Goal: Information Seeking & Learning: Learn about a topic

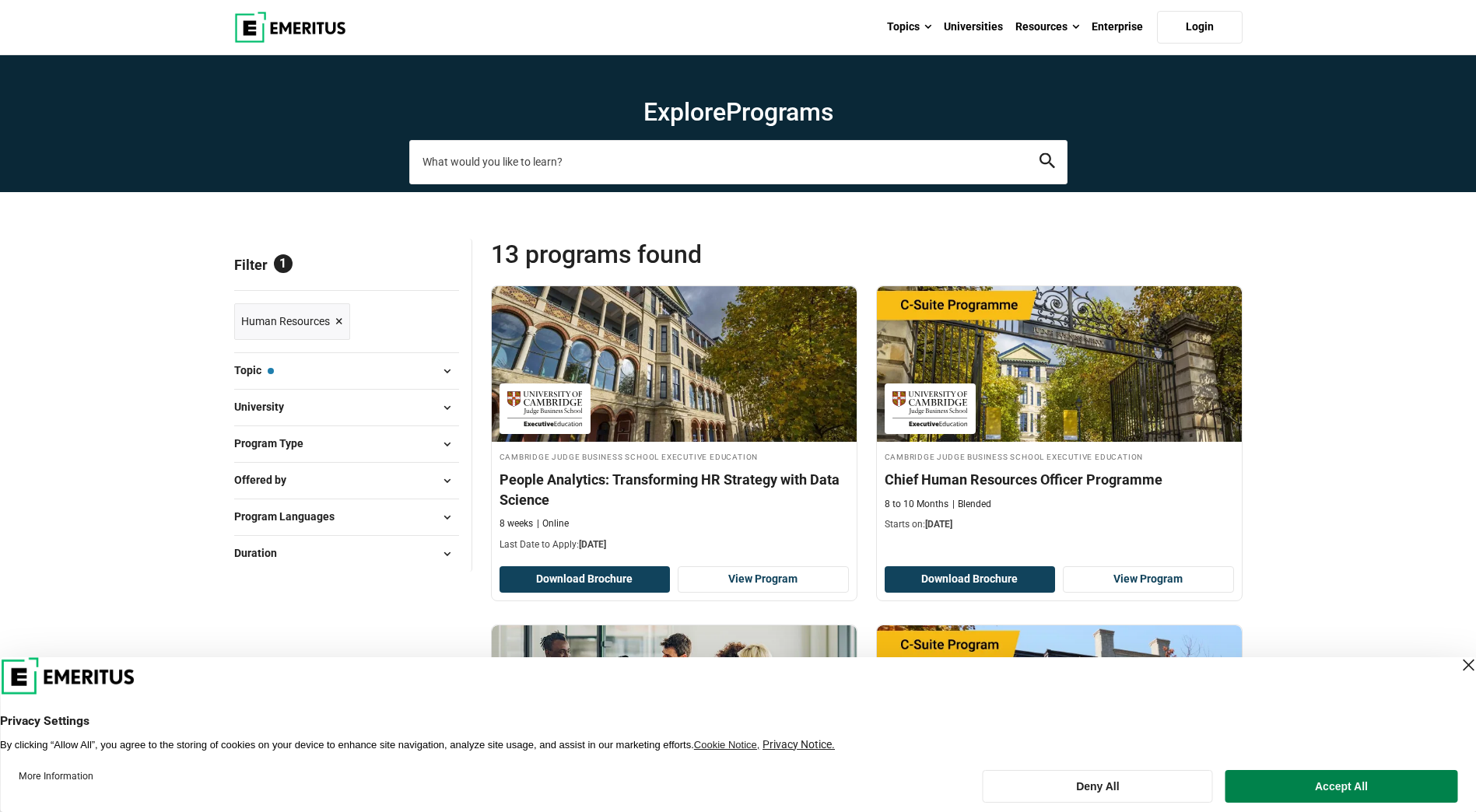
click at [523, 171] on input "search-page" at bounding box center [738, 162] width 658 height 43
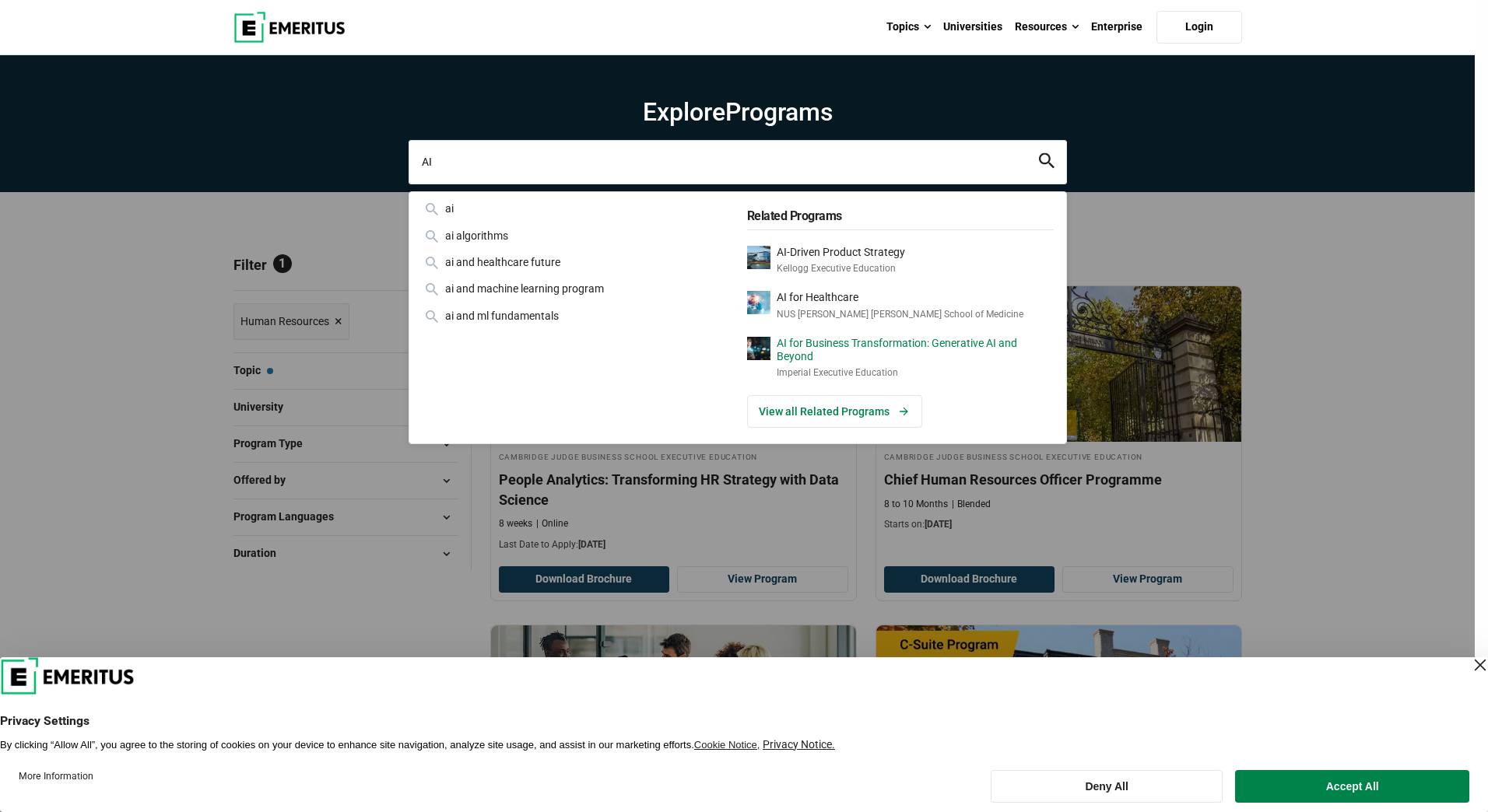
type input "AI"
click at [948, 355] on p "AI for Business Transformation: Generative AI and Beyond" at bounding box center [916, 349] width 277 height 26
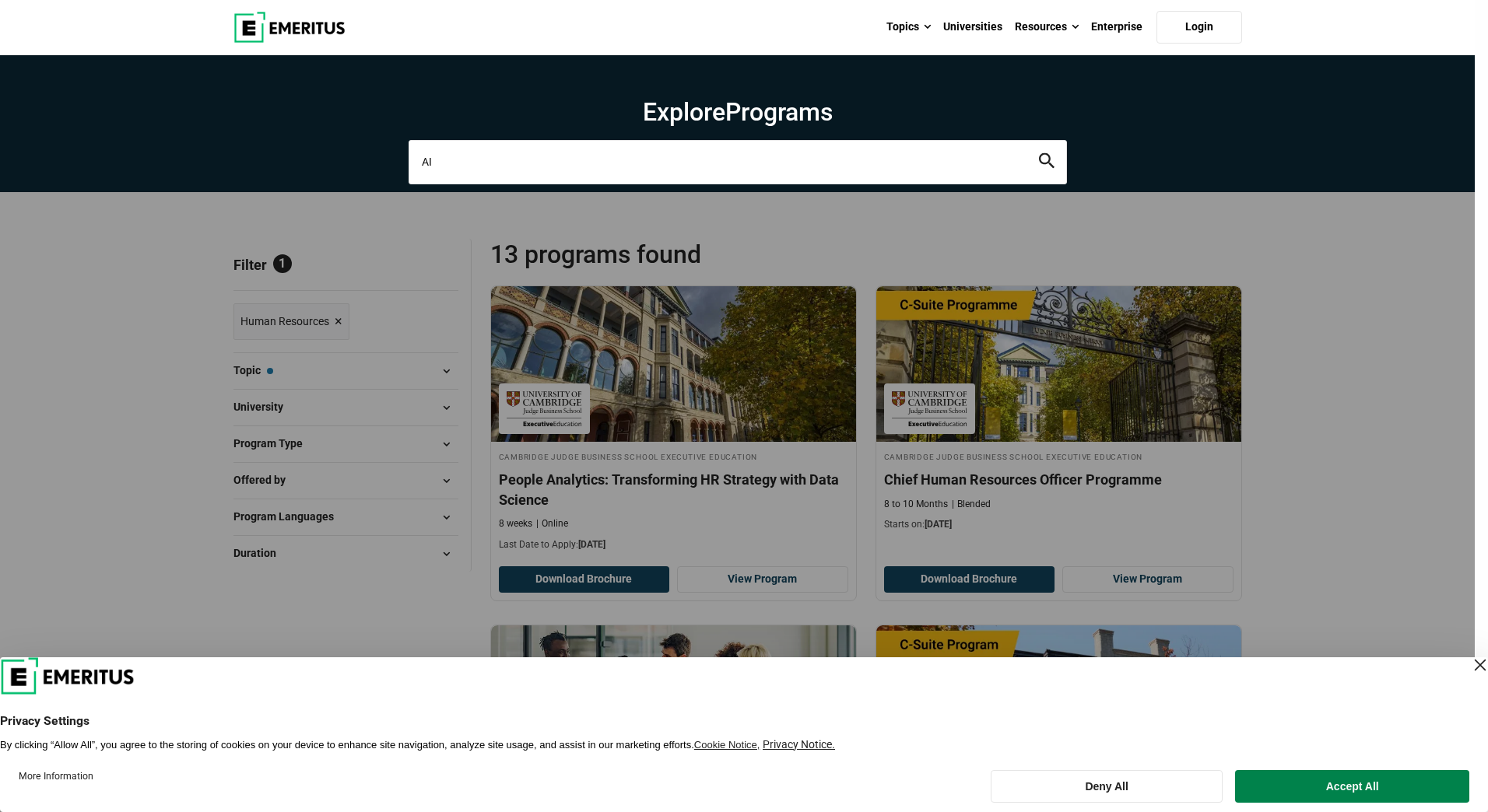
click at [465, 163] on input "AI" at bounding box center [738, 162] width 658 height 43
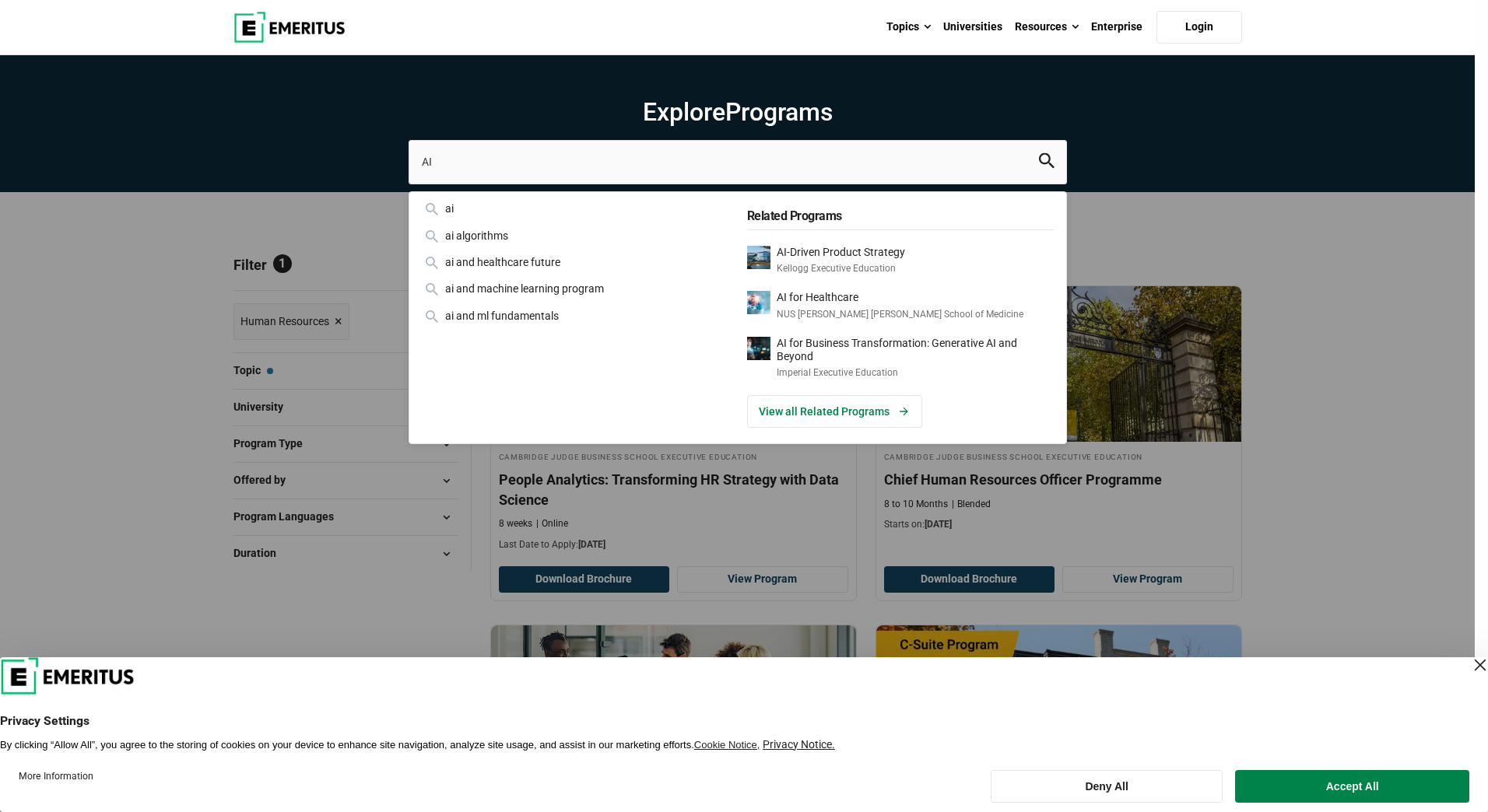
click at [409, 184] on div "AI ai ai algorithms ai and healthcare future ai and machine learning program ai…" at bounding box center [738, 162] width 658 height 43
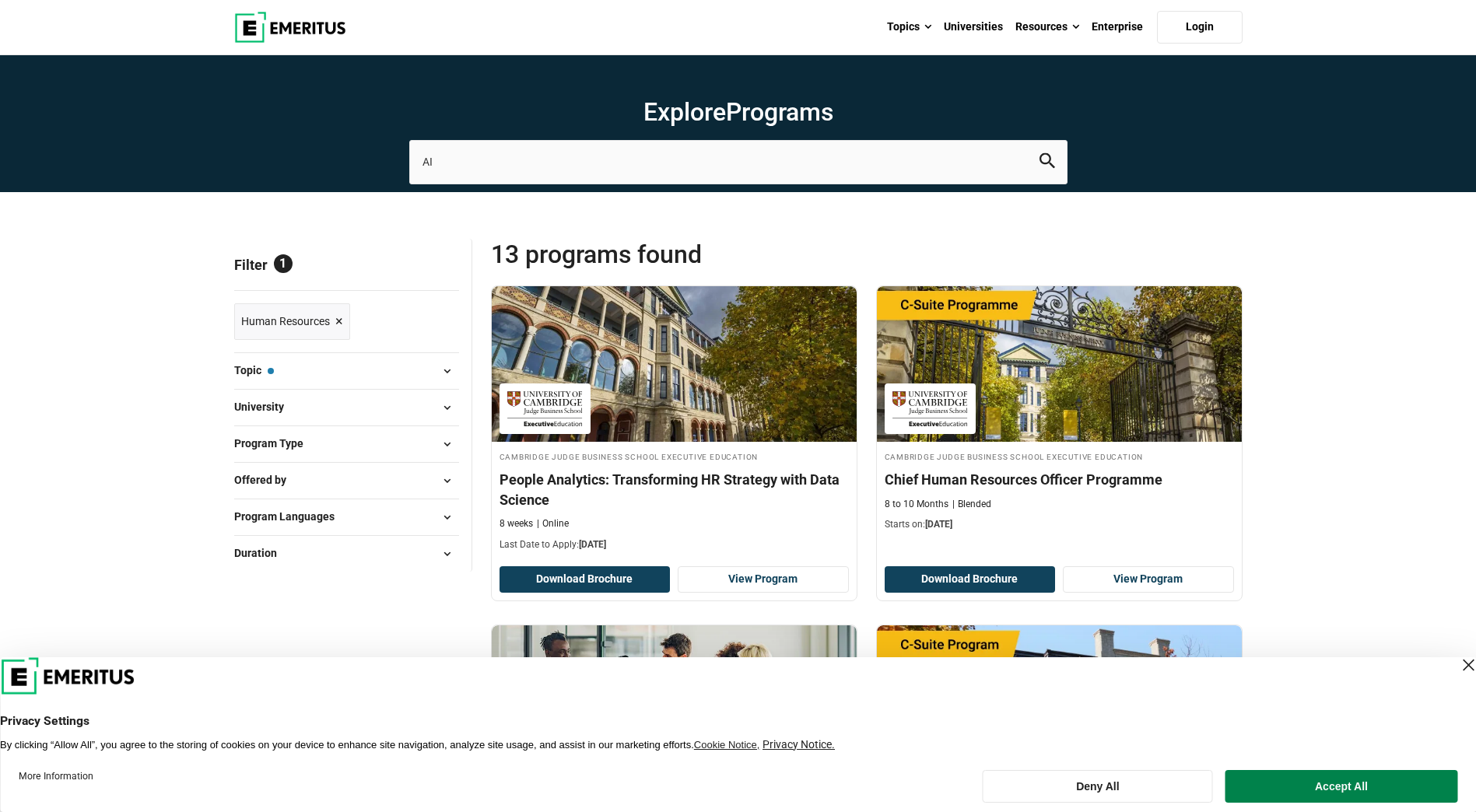
click at [340, 319] on span "×" at bounding box center [339, 321] width 8 height 22
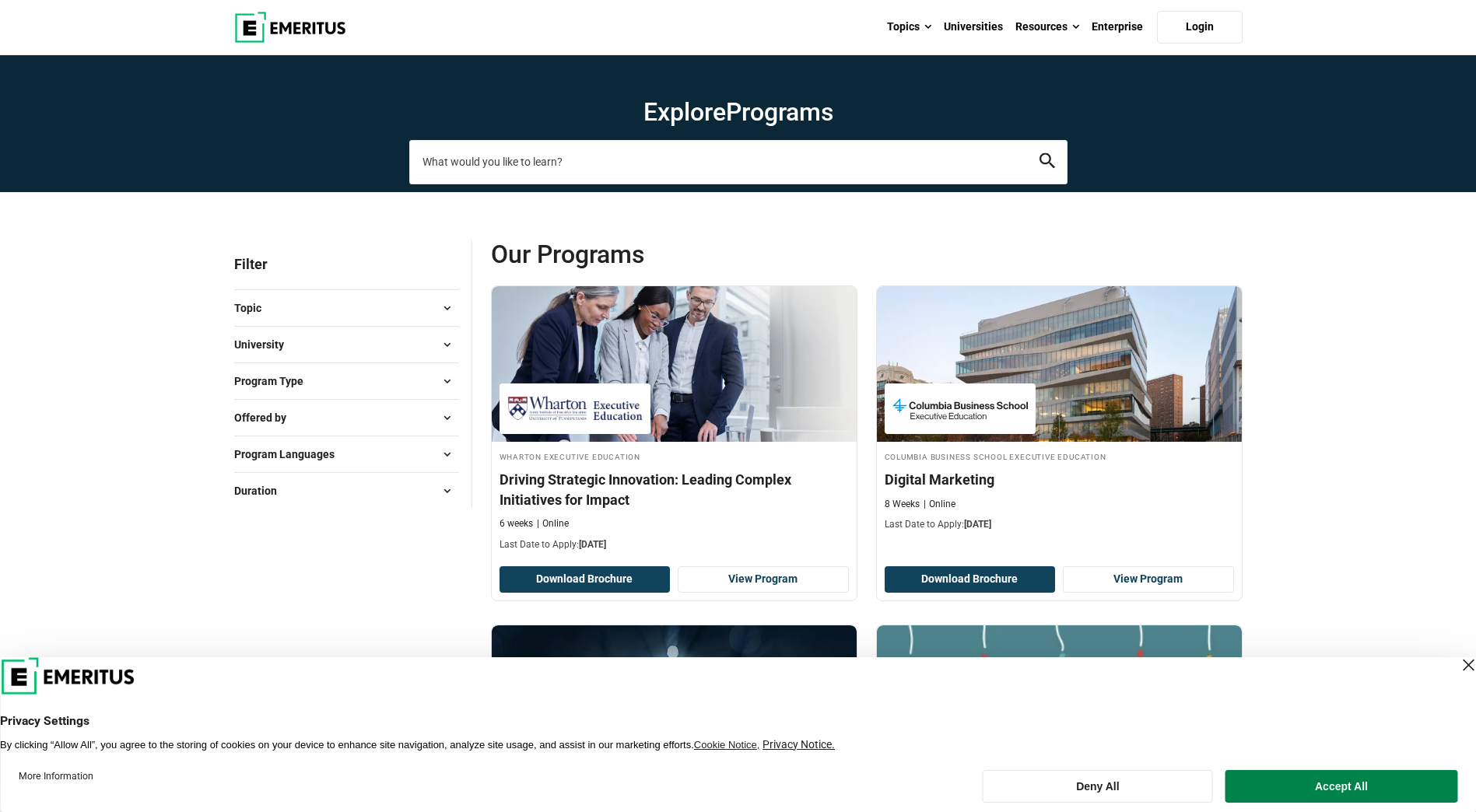
click at [569, 161] on input "search-page" at bounding box center [738, 162] width 658 height 43
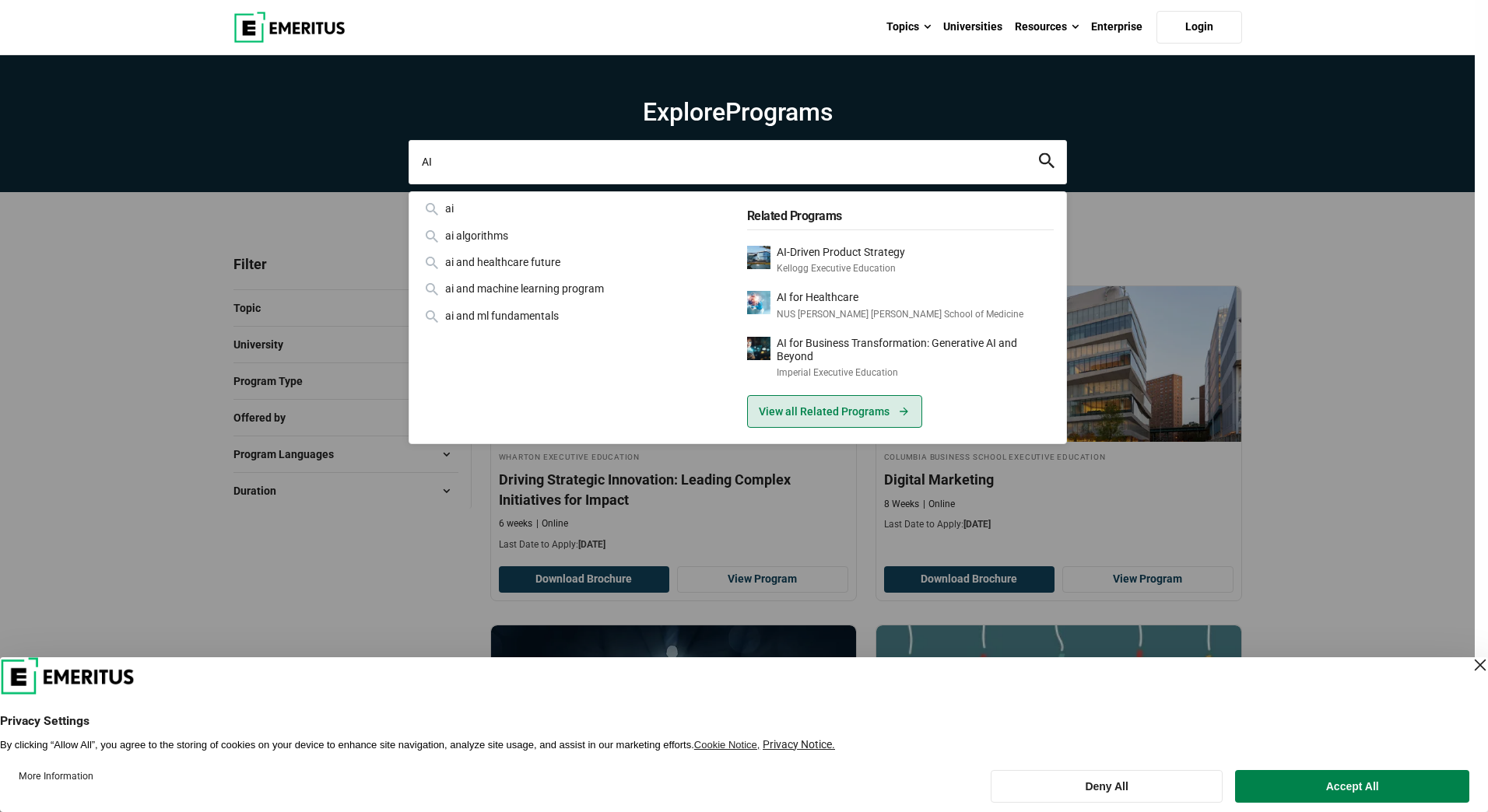
type input "AI"
click at [803, 410] on link "View all Related Programs" at bounding box center [835, 411] width 175 height 33
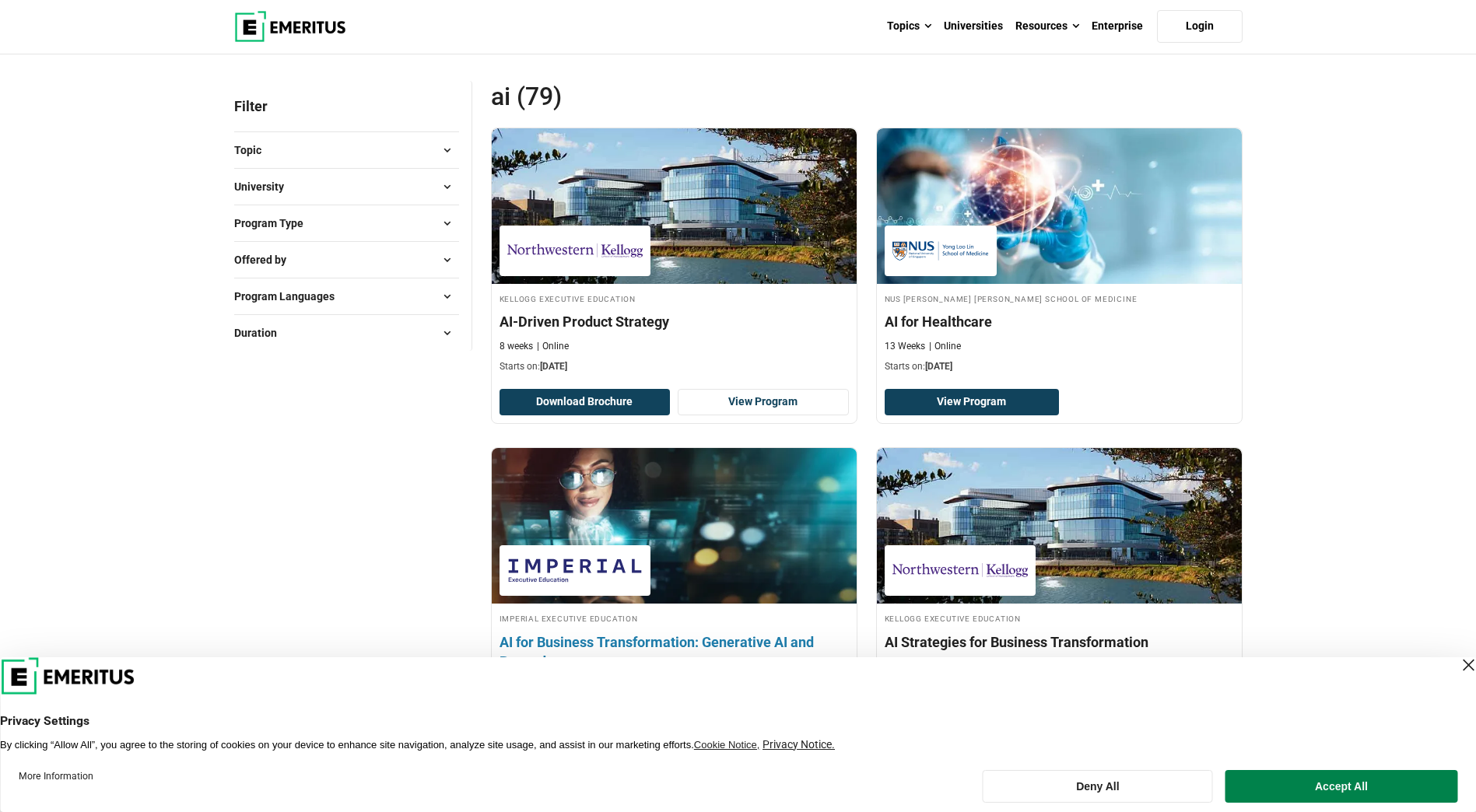
scroll to position [156, 0]
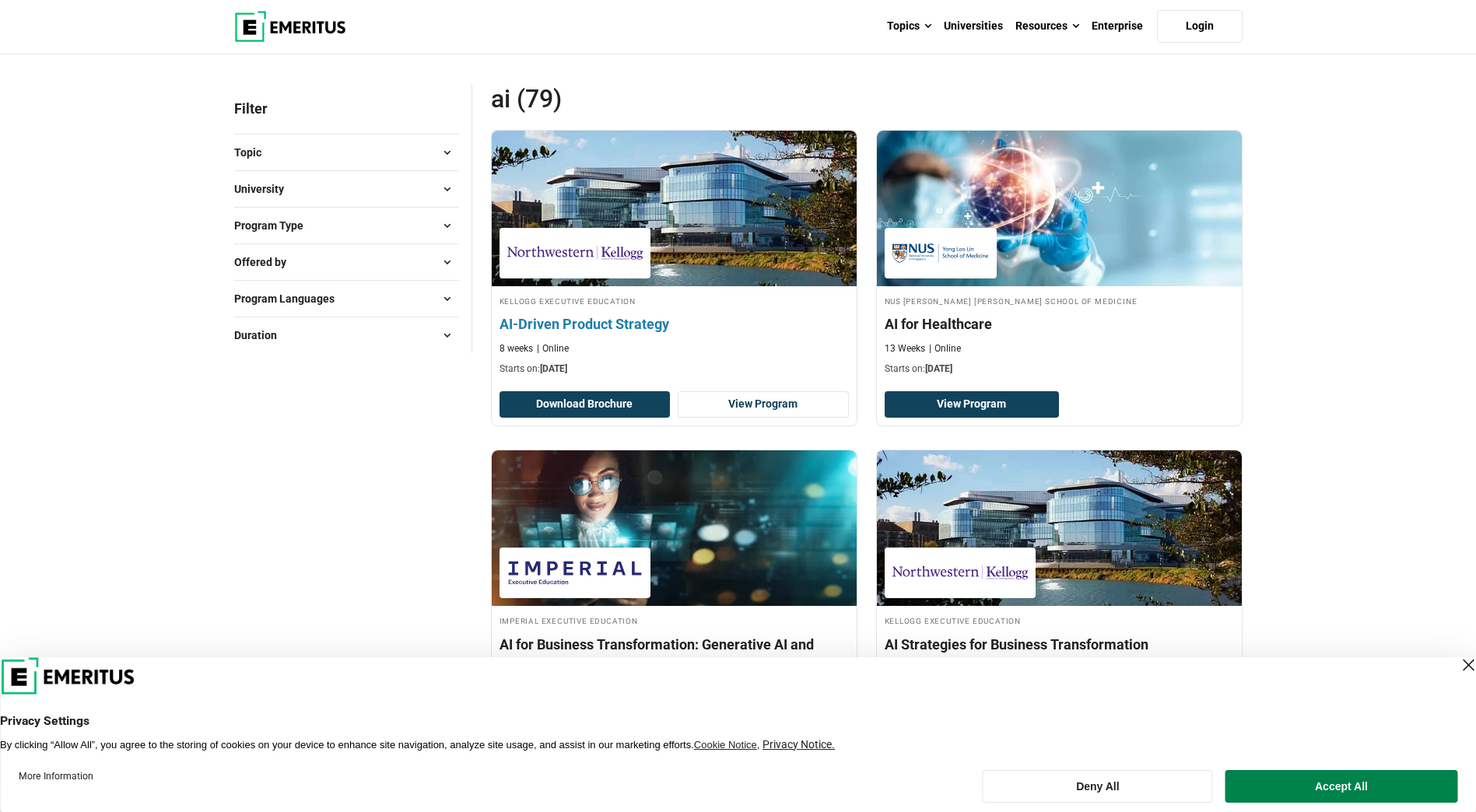
click at [622, 321] on h4 "AI-Driven Product Strategy" at bounding box center [674, 324] width 350 height 19
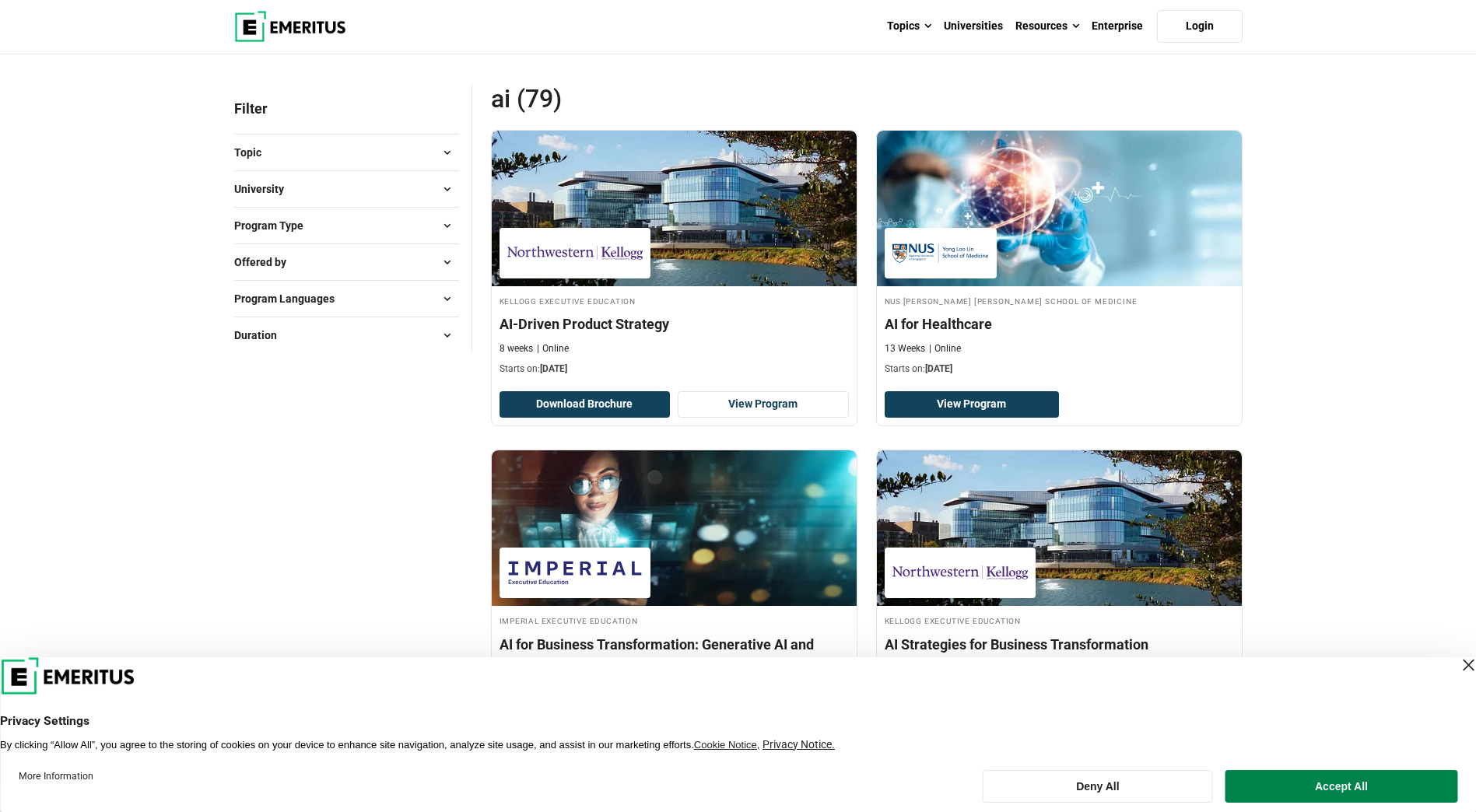
click at [357, 162] on button "Topic" at bounding box center [346, 152] width 225 height 23
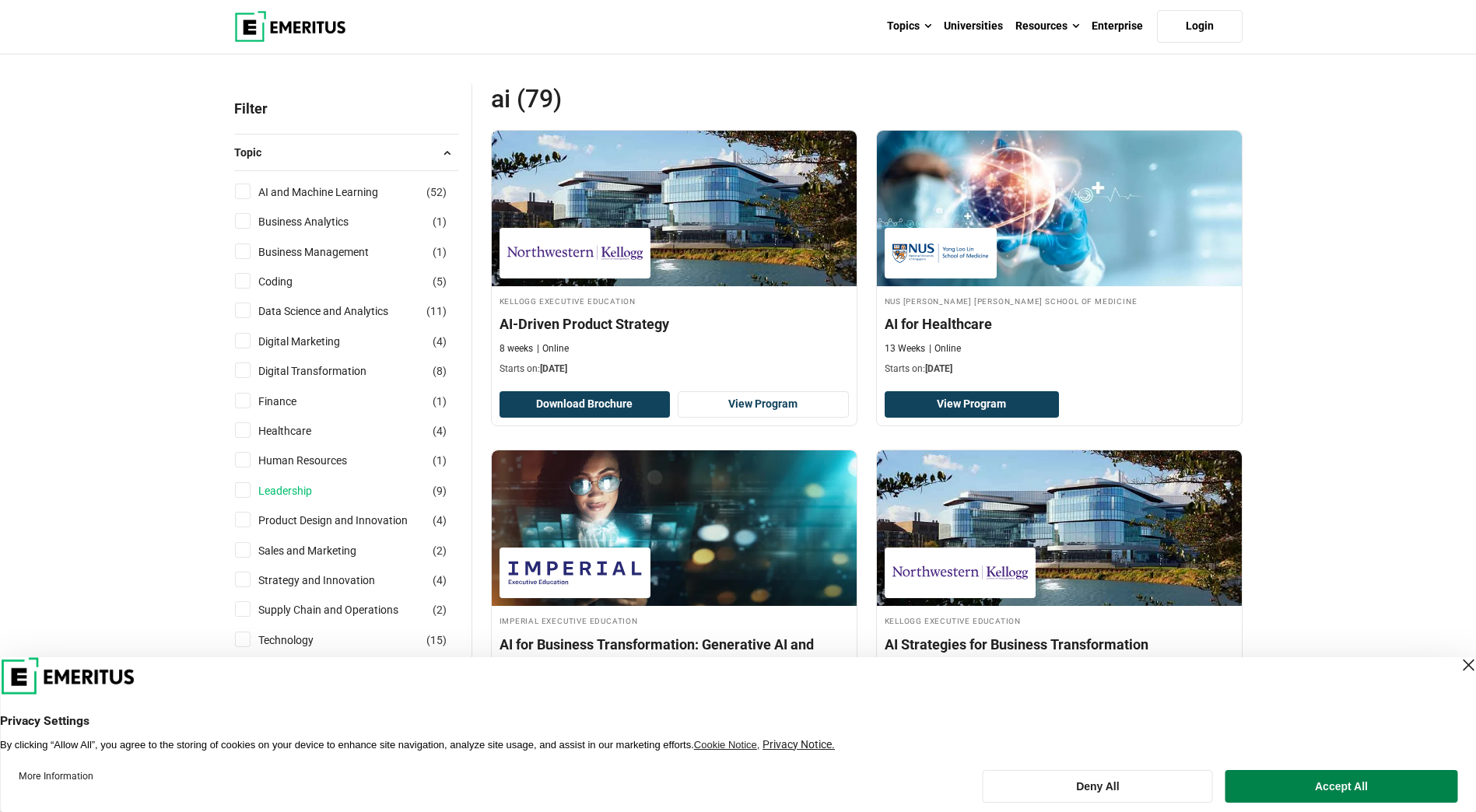
click at [297, 490] on link "Leadership" at bounding box center [301, 491] width 85 height 17
checkbox input "true"
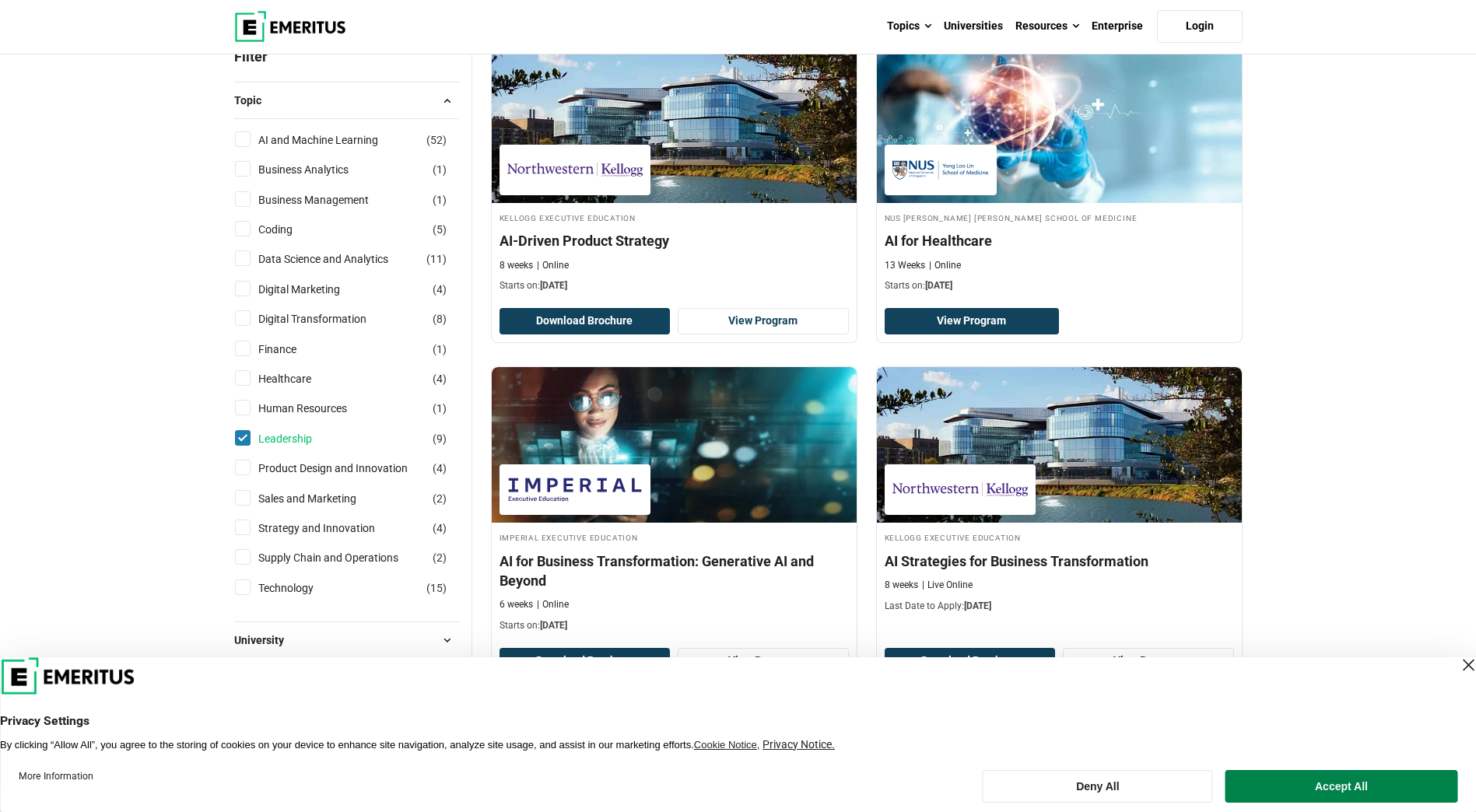
scroll to position [311, 0]
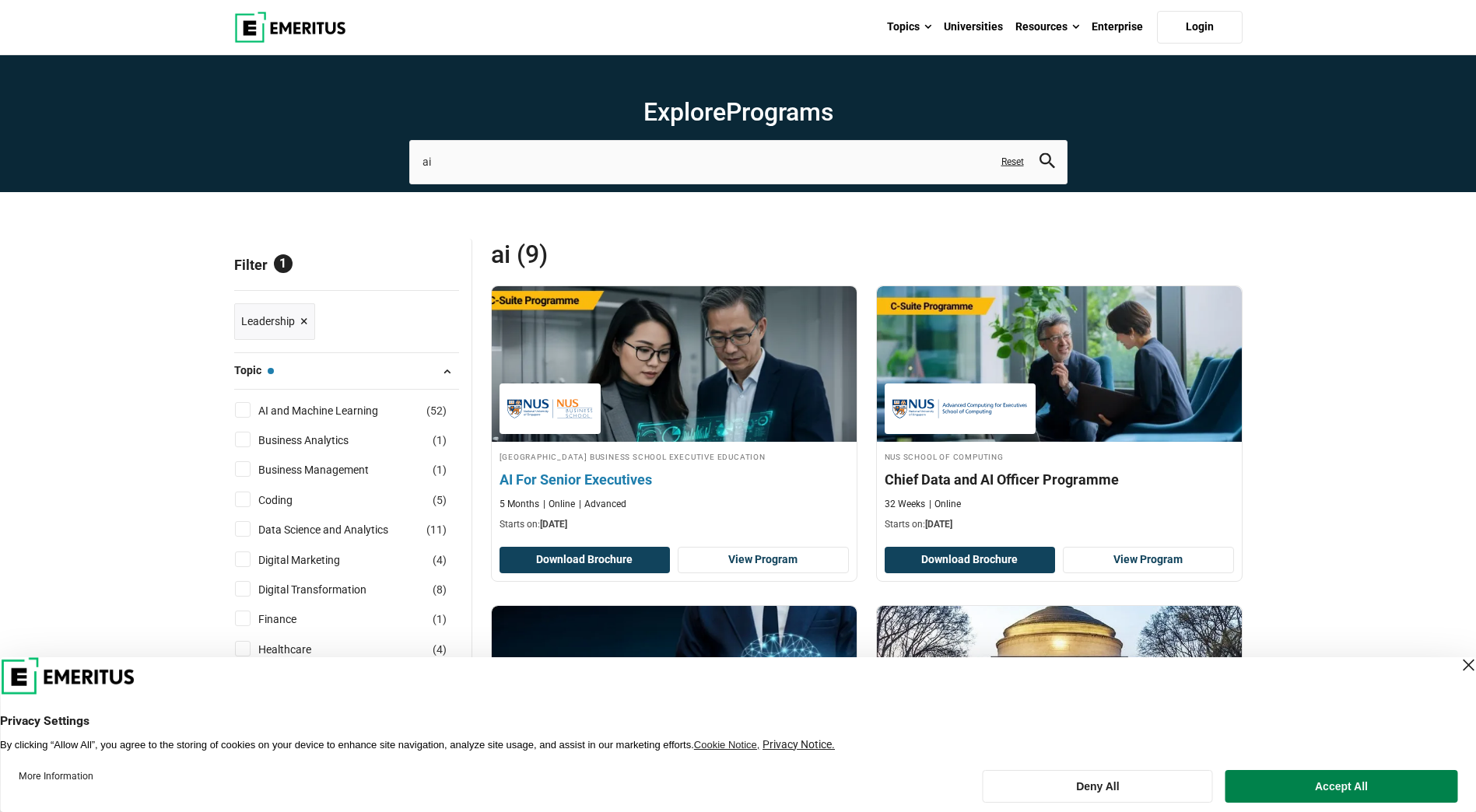
click at [622, 477] on h4 "AI For Senior Executives" at bounding box center [674, 479] width 350 height 19
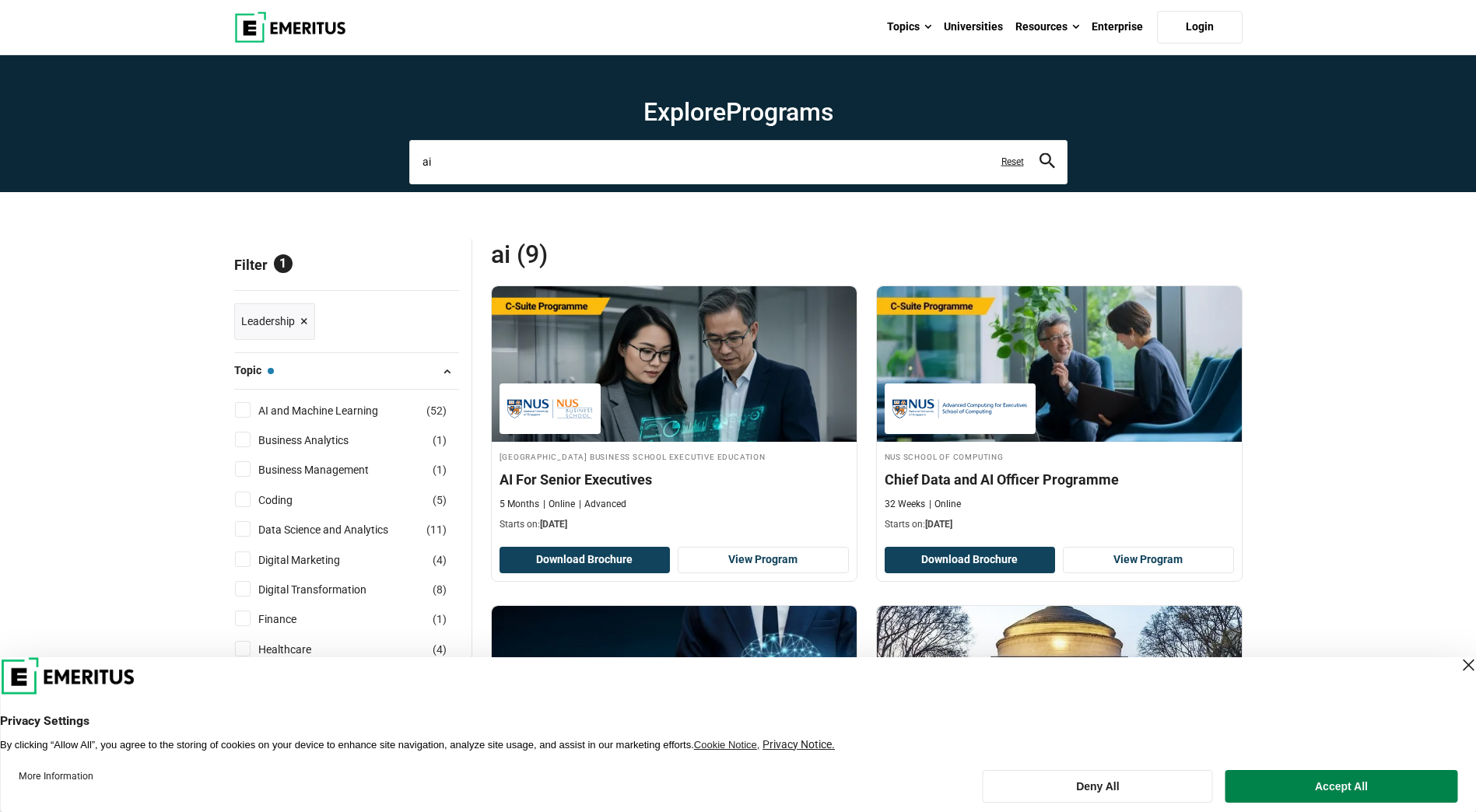
click at [525, 164] on input "ai" at bounding box center [738, 162] width 658 height 43
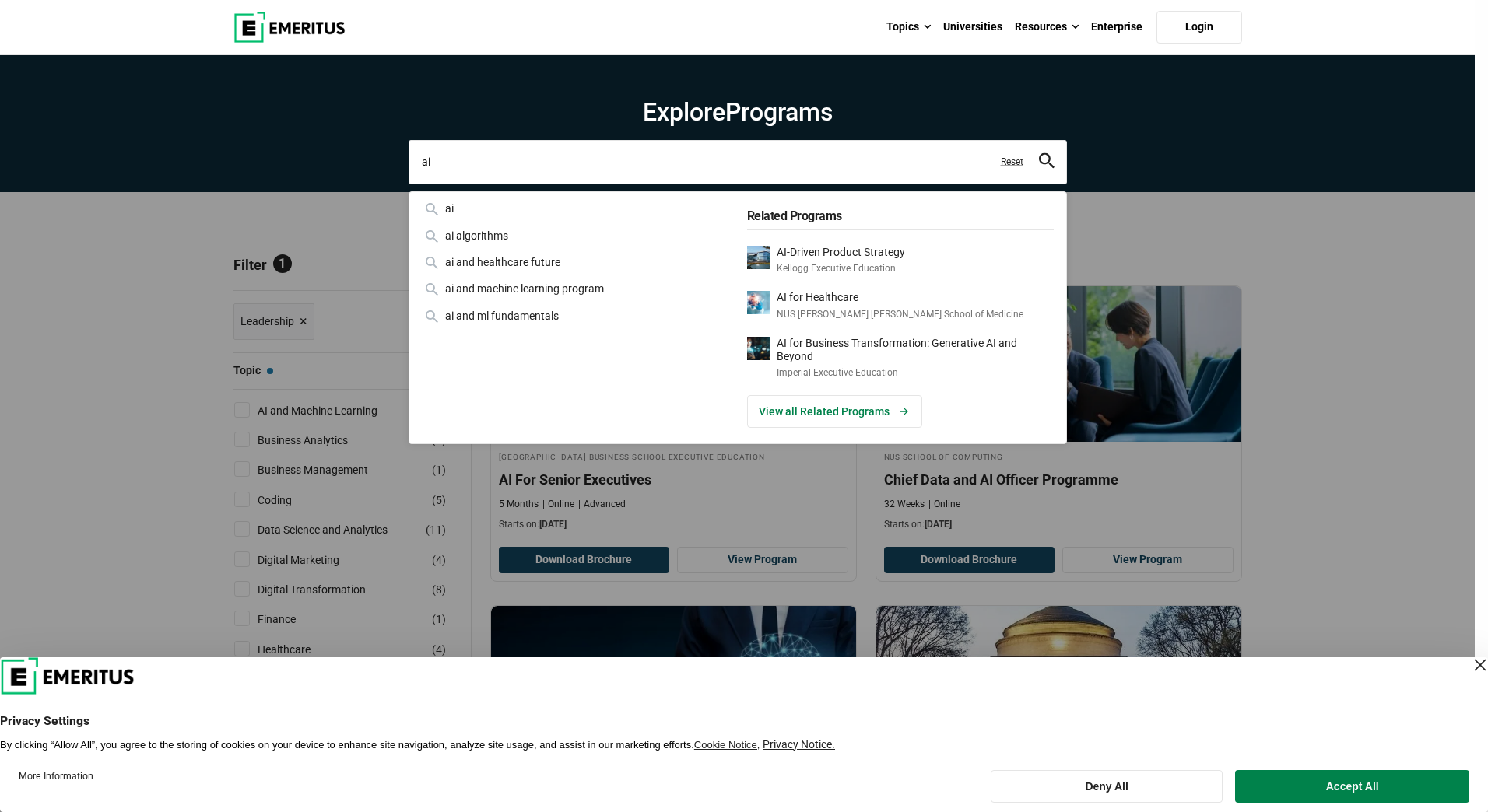
type input "a"
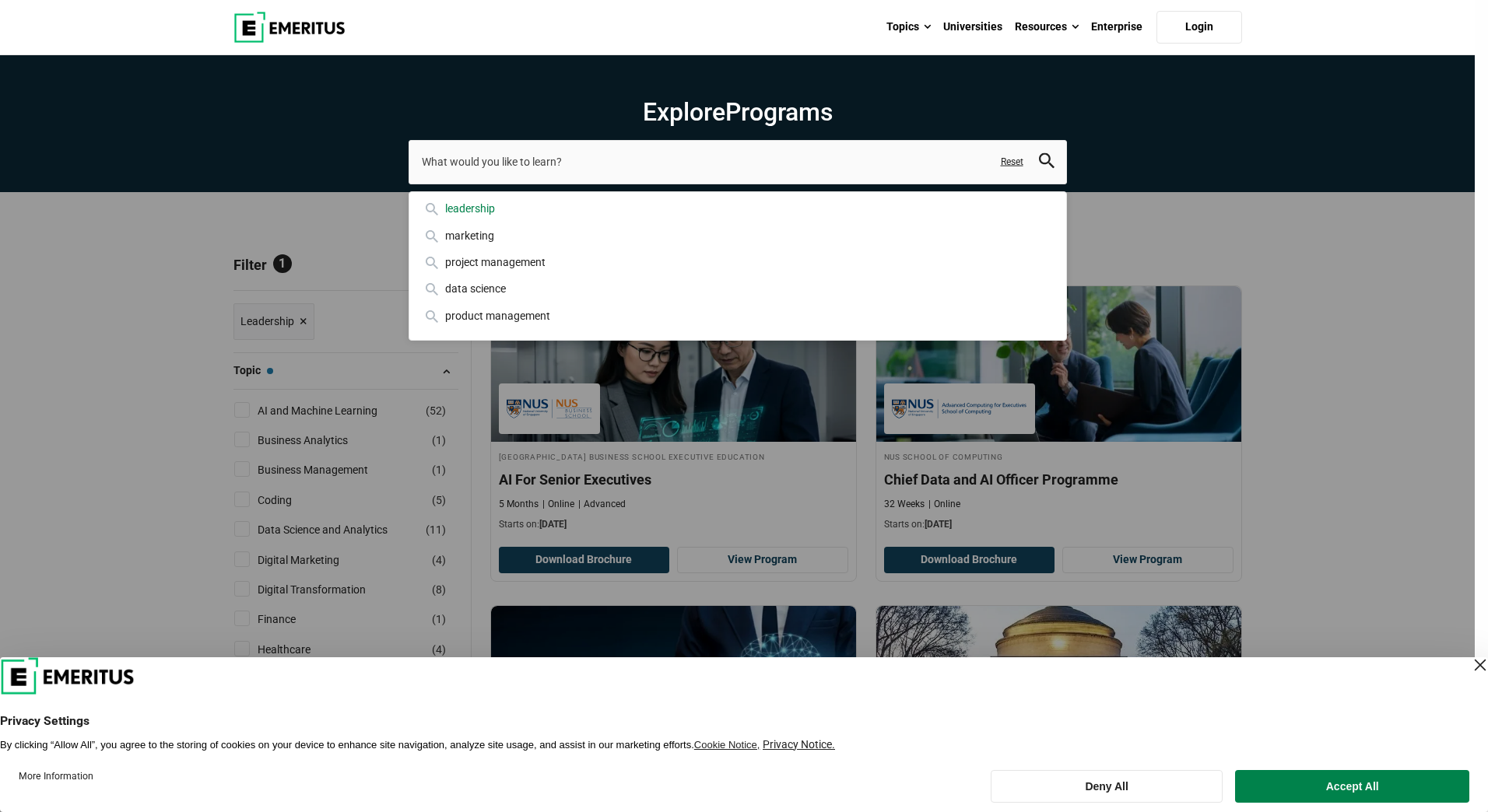
click at [471, 206] on div "leadership" at bounding box center [738, 208] width 632 height 17
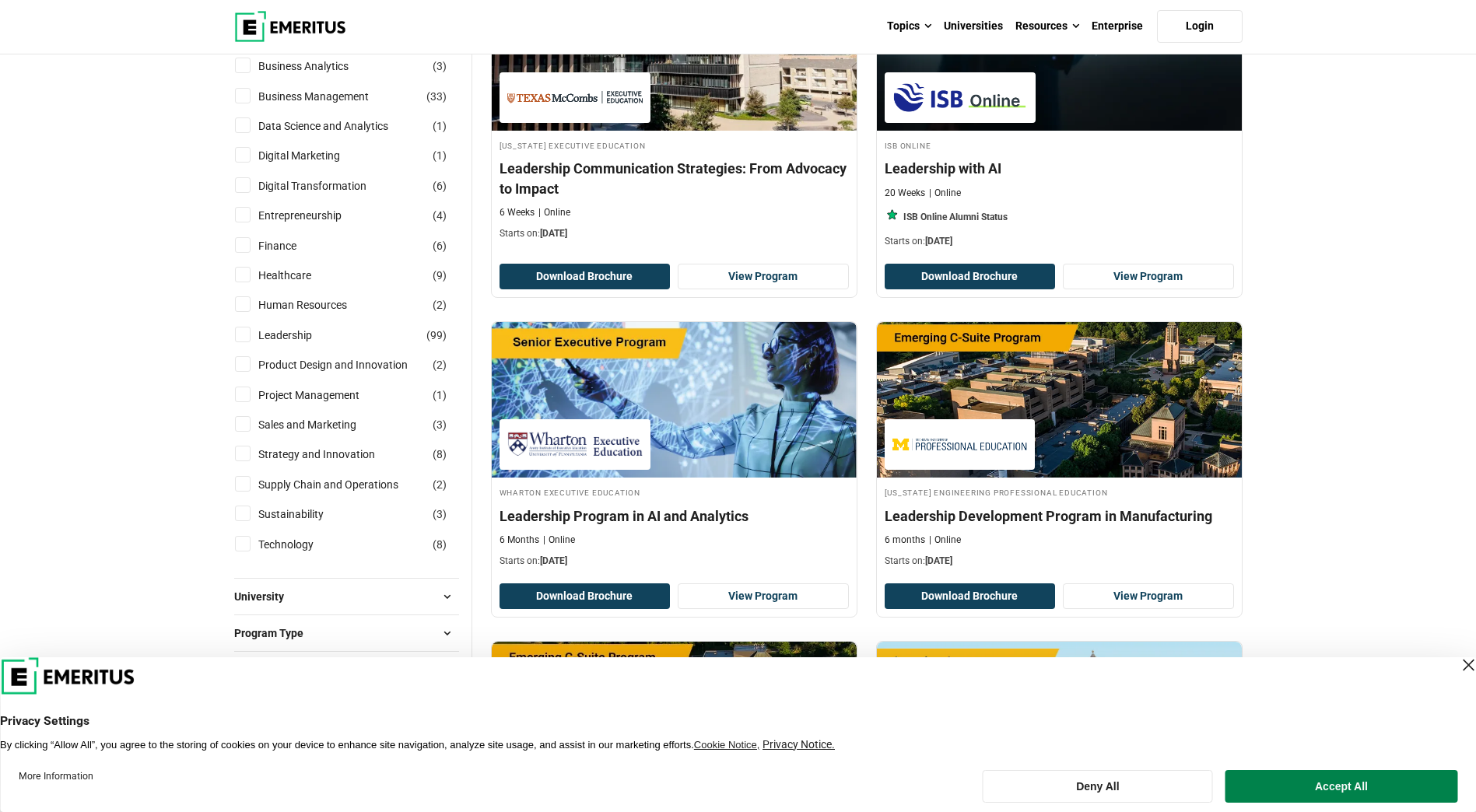
scroll to position [544, 0]
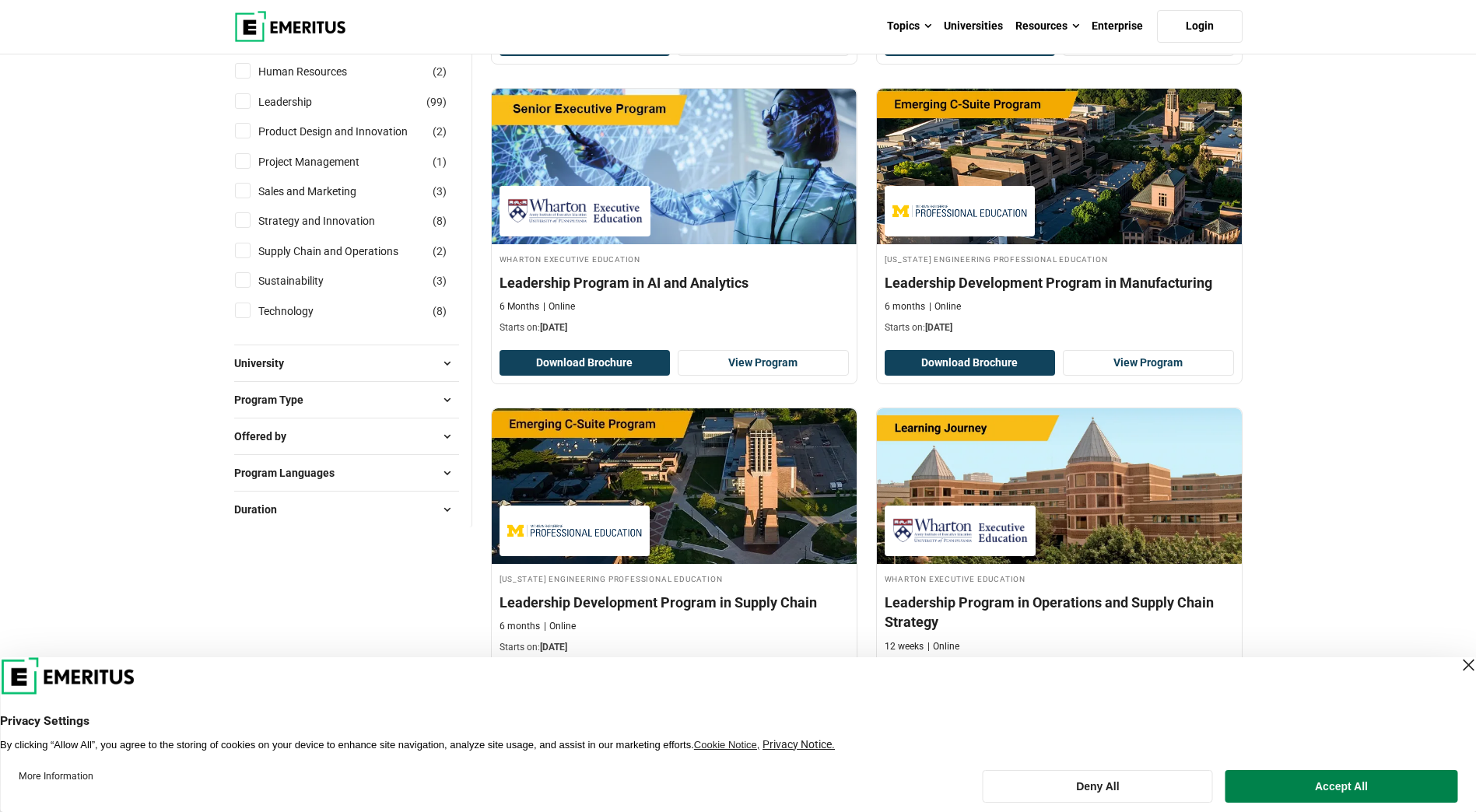
click at [378, 402] on button "Program Type" at bounding box center [346, 399] width 225 height 23
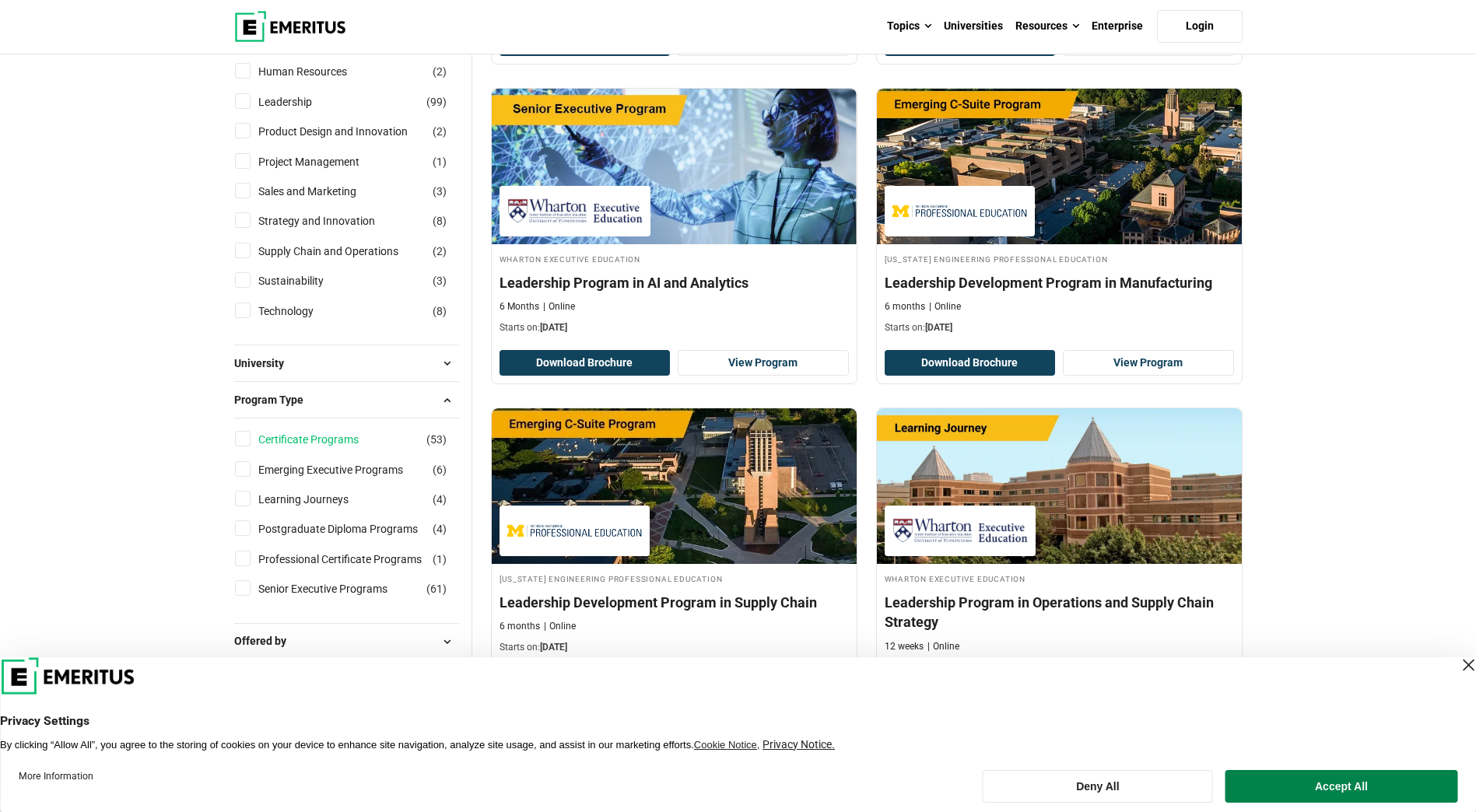
click at [346, 435] on link "Certificate Programs" at bounding box center [324, 439] width 131 height 17
checkbox input "true"
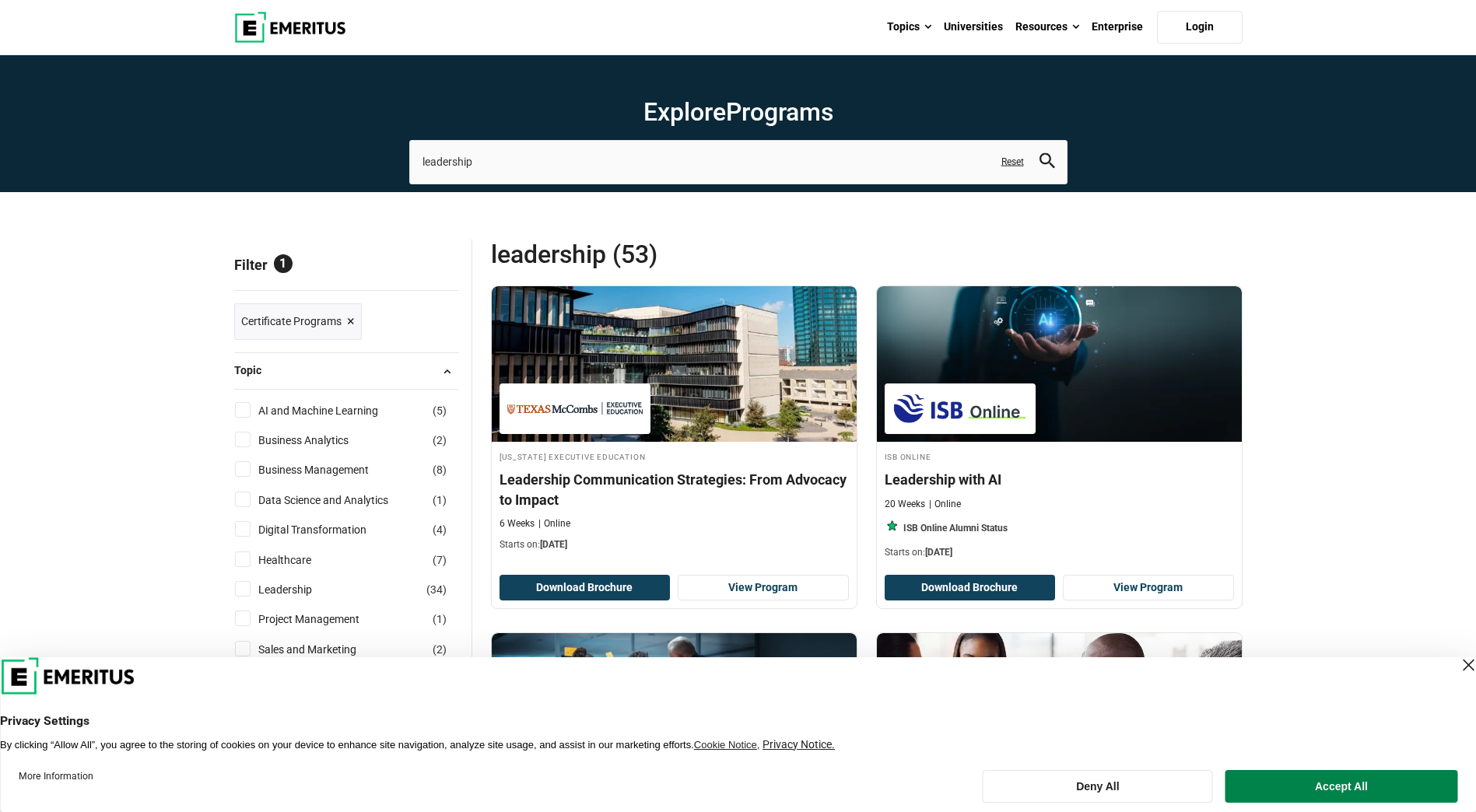
click at [1458, 662] on div "Close Layer" at bounding box center [1468, 665] width 22 height 22
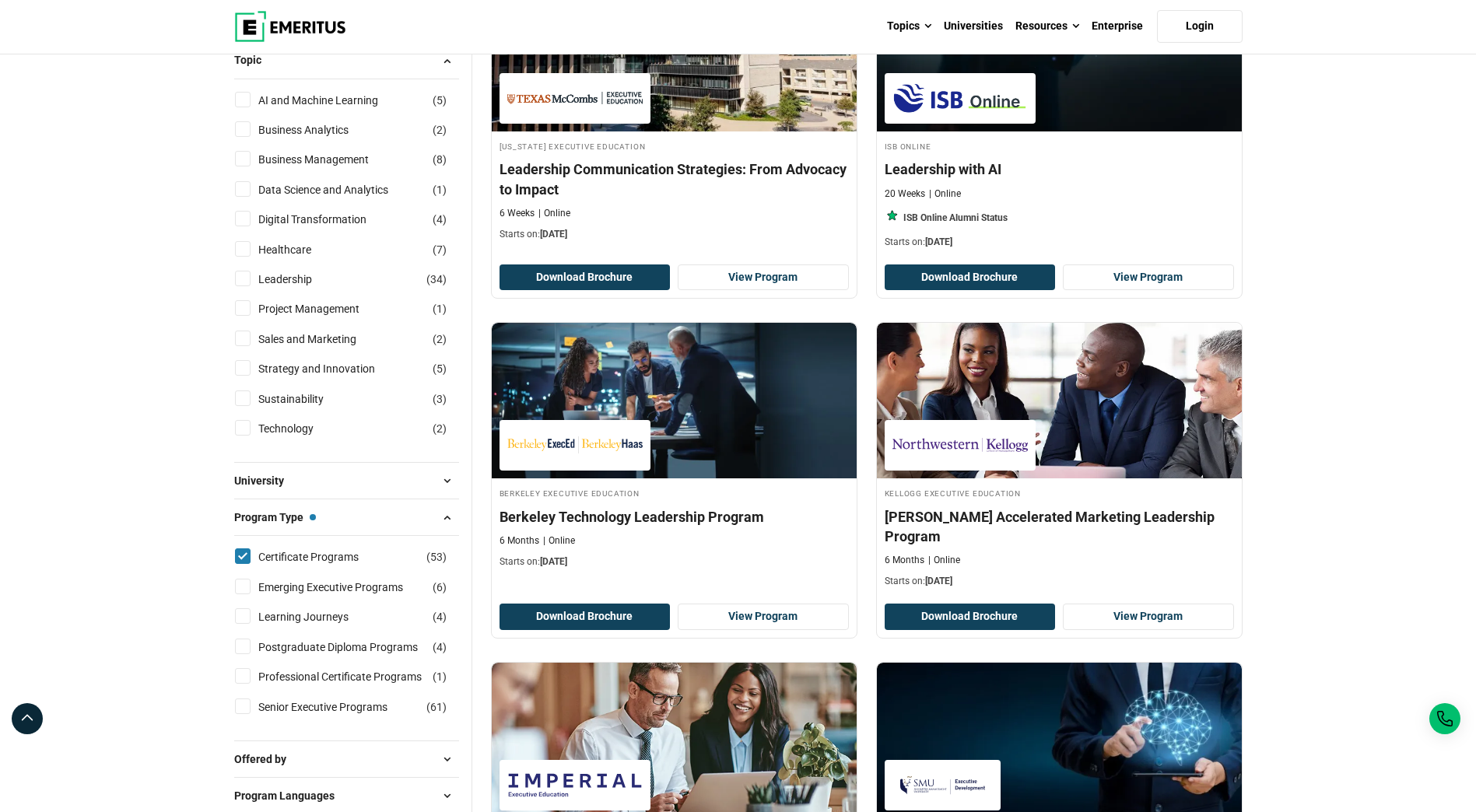
scroll to position [311, 0]
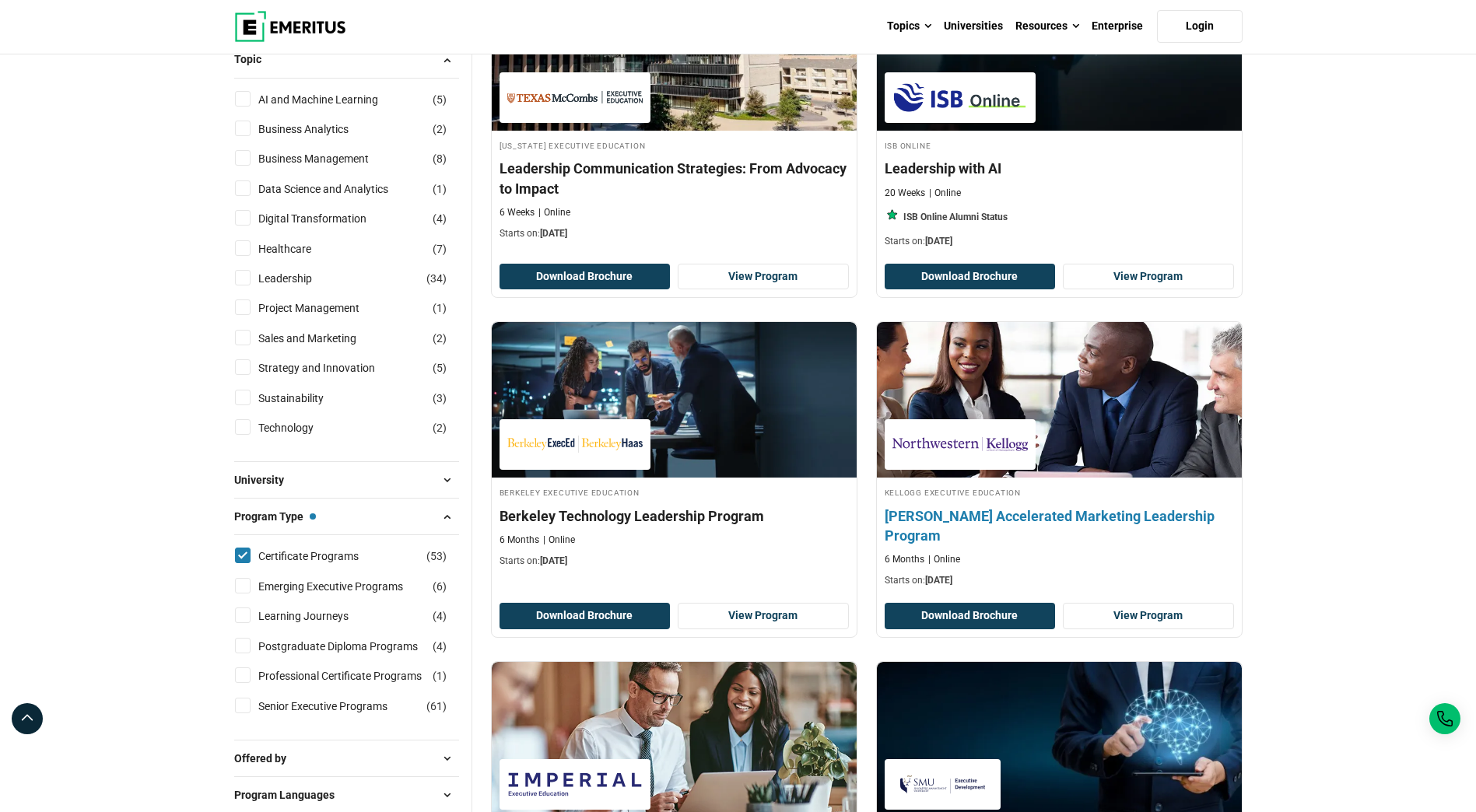
click at [1019, 517] on h4 "[PERSON_NAME] Accelerated Marketing Leadership Program" at bounding box center [1060, 526] width 350 height 39
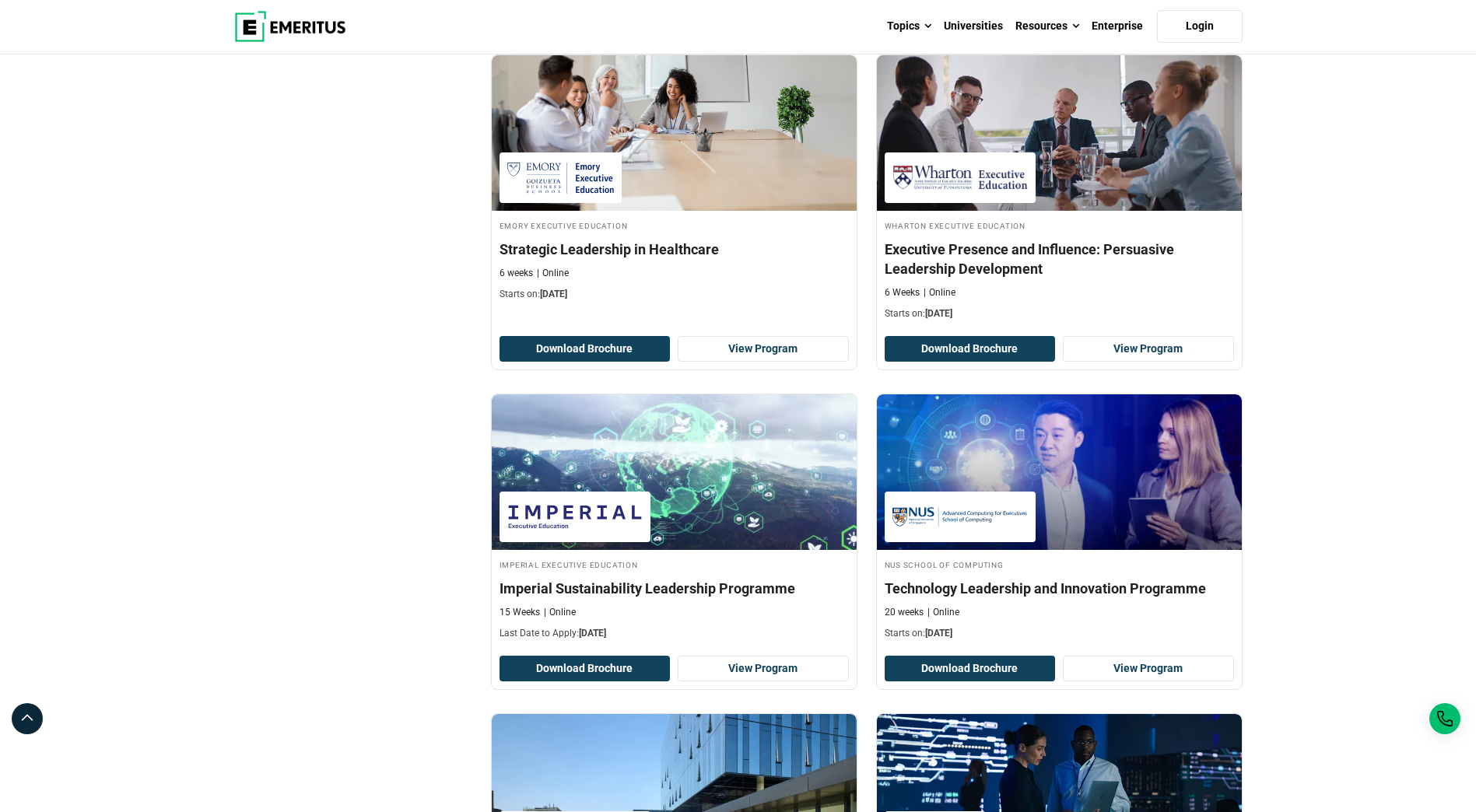
scroll to position [1245, 0]
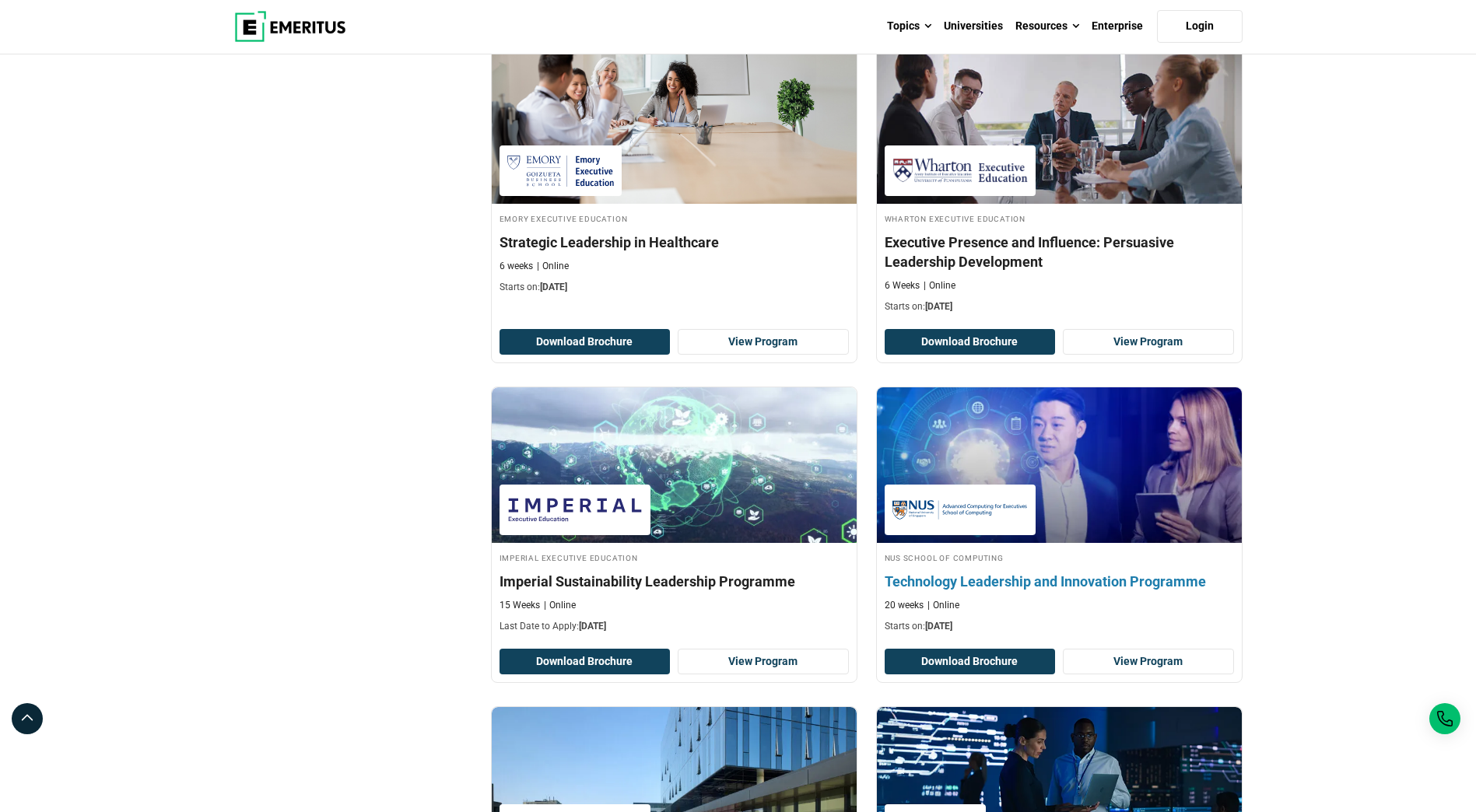
click at [1098, 572] on h4 "Technology Leadership and Innovation Programme" at bounding box center [1060, 581] width 350 height 19
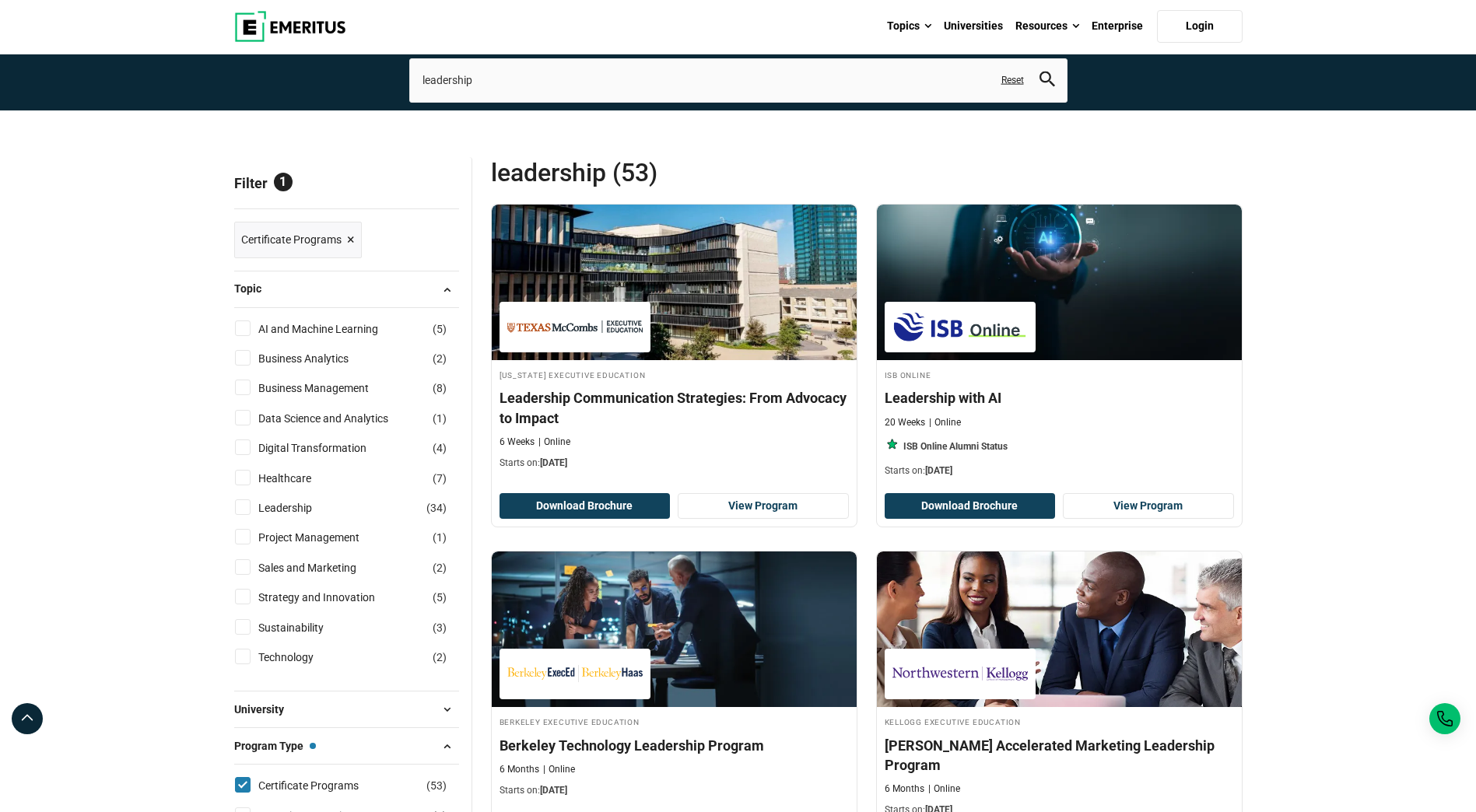
scroll to position [0, 0]
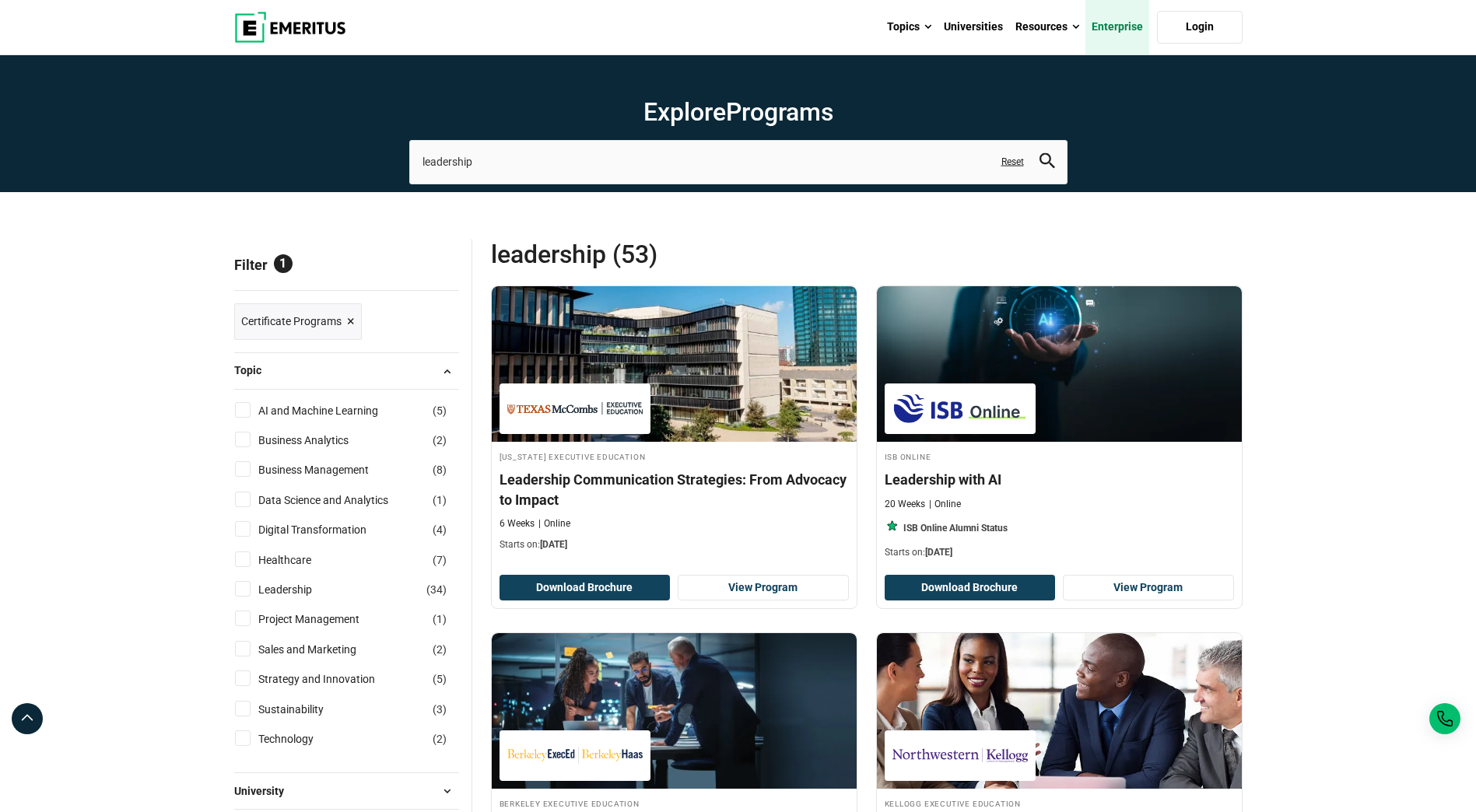
click at [1117, 23] on link "Enterprise" at bounding box center [1118, 27] width 64 height 55
